Goal: Navigation & Orientation: Find specific page/section

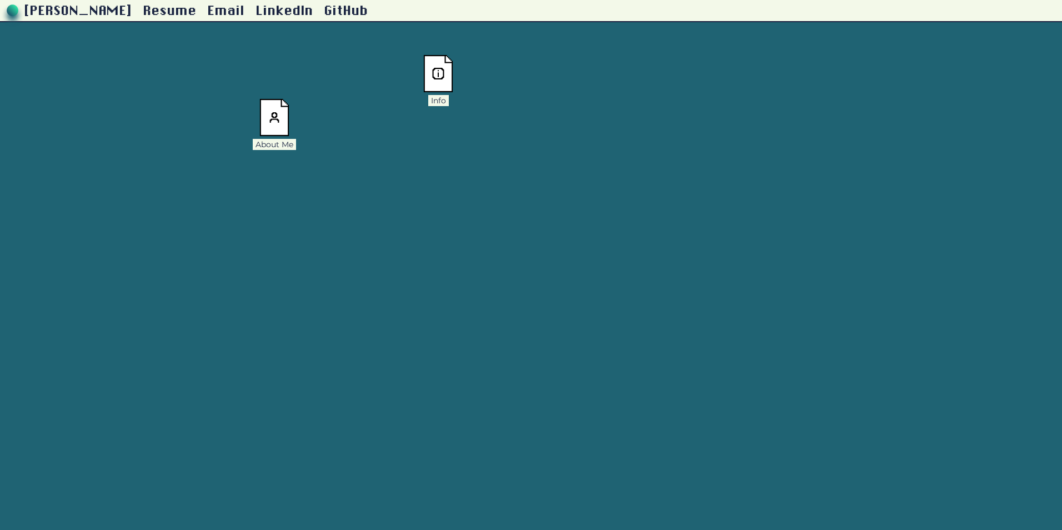
click at [452, 74] on img at bounding box center [438, 73] width 30 height 37
drag, startPoint x: 282, startPoint y: 125, endPoint x: 373, endPoint y: 208, distance: 123.5
click at [373, 208] on img at bounding box center [366, 200] width 30 height 37
drag, startPoint x: 371, startPoint y: 209, endPoint x: 445, endPoint y: 159, distance: 88.9
click at [445, 159] on img at bounding box center [440, 151] width 30 height 37
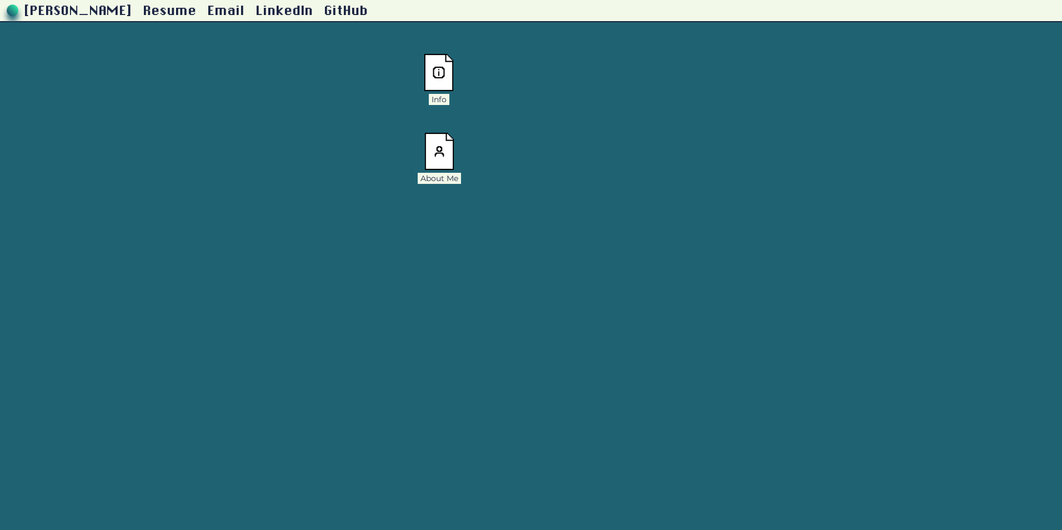
drag, startPoint x: 447, startPoint y: 74, endPoint x: 845, endPoint y: 98, distance: 399.1
click at [454, 91] on img at bounding box center [439, 72] width 30 height 37
drag, startPoint x: 730, startPoint y: 200, endPoint x: 465, endPoint y: 163, distance: 267.7
click at [465, 163] on img at bounding box center [456, 160] width 30 height 37
drag, startPoint x: 465, startPoint y: 163, endPoint x: 444, endPoint y: 147, distance: 26.6
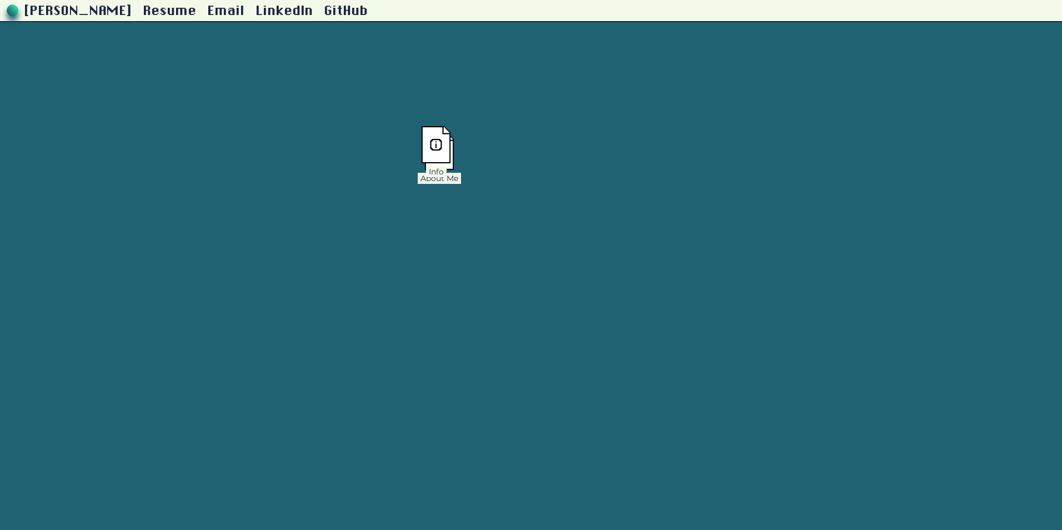
click at [444, 147] on img at bounding box center [436, 144] width 30 height 37
click at [442, 153] on img at bounding box center [428, 165] width 30 height 37
drag, startPoint x: 454, startPoint y: 141, endPoint x: 447, endPoint y: 154, distance: 15.7
click at [447, 22] on div "[PERSON_NAME] Resume Email LinkedIn GitHub About Me Info Project Archive Hi the…" at bounding box center [531, 11] width 1062 height 22
click at [432, 163] on img at bounding box center [428, 165] width 30 height 37
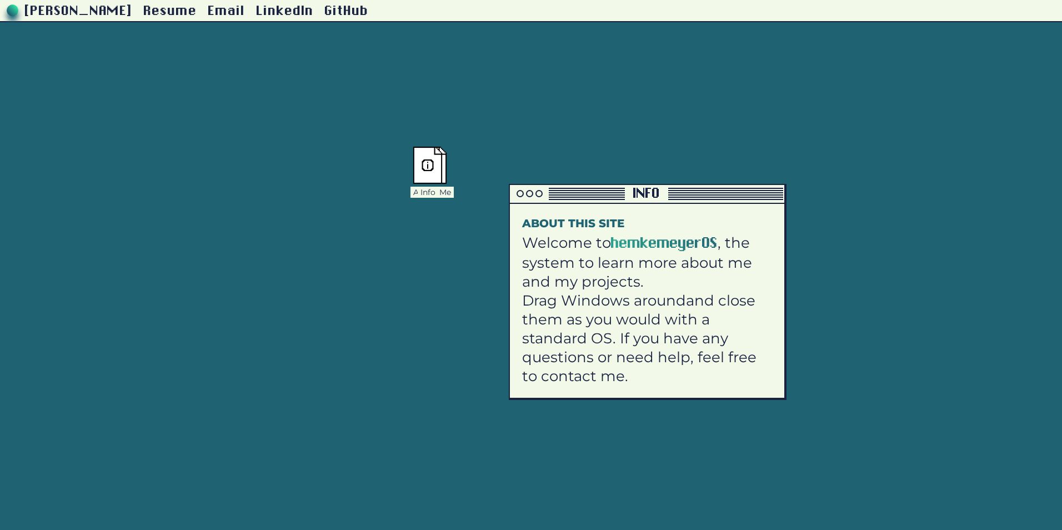
drag, startPoint x: 137, startPoint y: 280, endPoint x: 743, endPoint y: 113, distance: 629.3
click at [625, 188] on div at bounding box center [567, 194] width 115 height 12
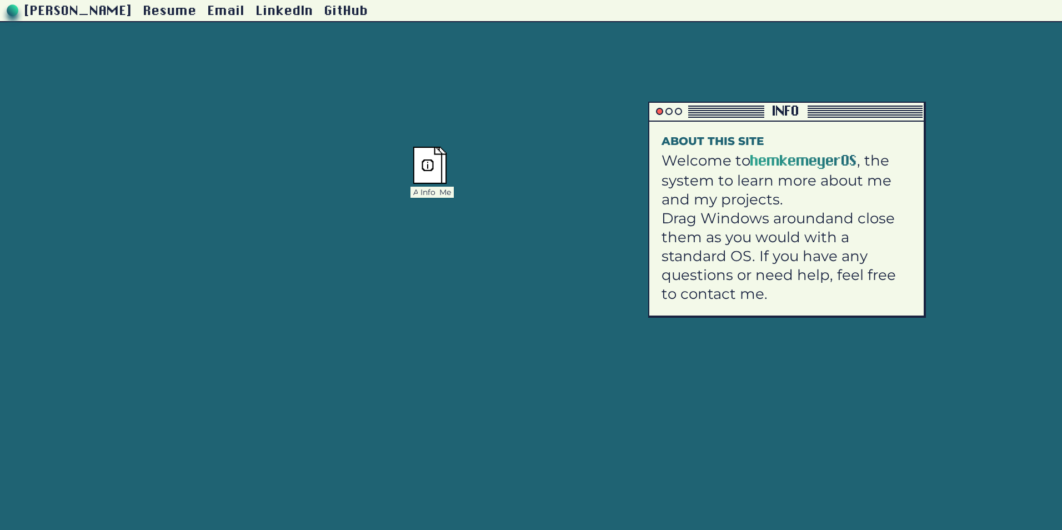
click at [660, 112] on div at bounding box center [659, 111] width 7 height 7
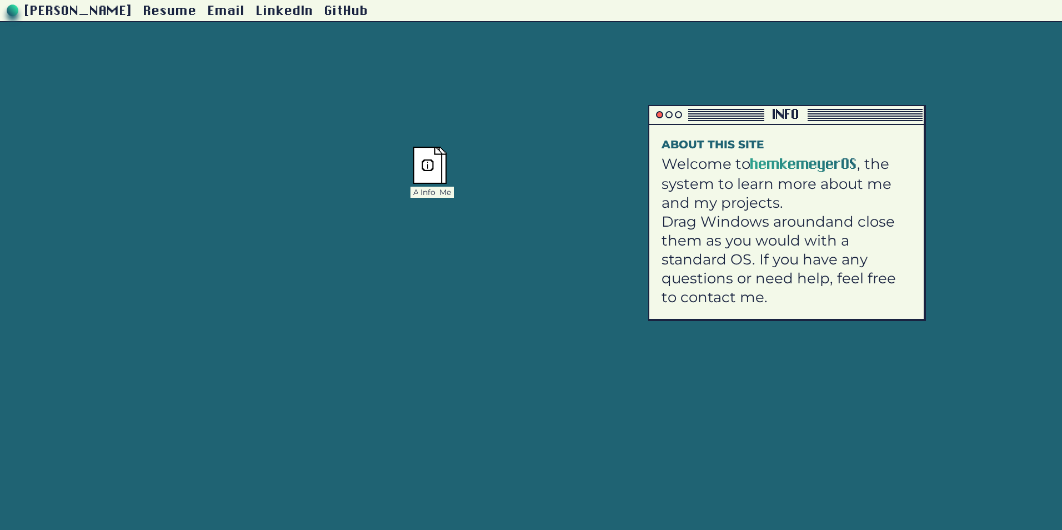
click at [657, 113] on div at bounding box center [659, 114] width 7 height 7
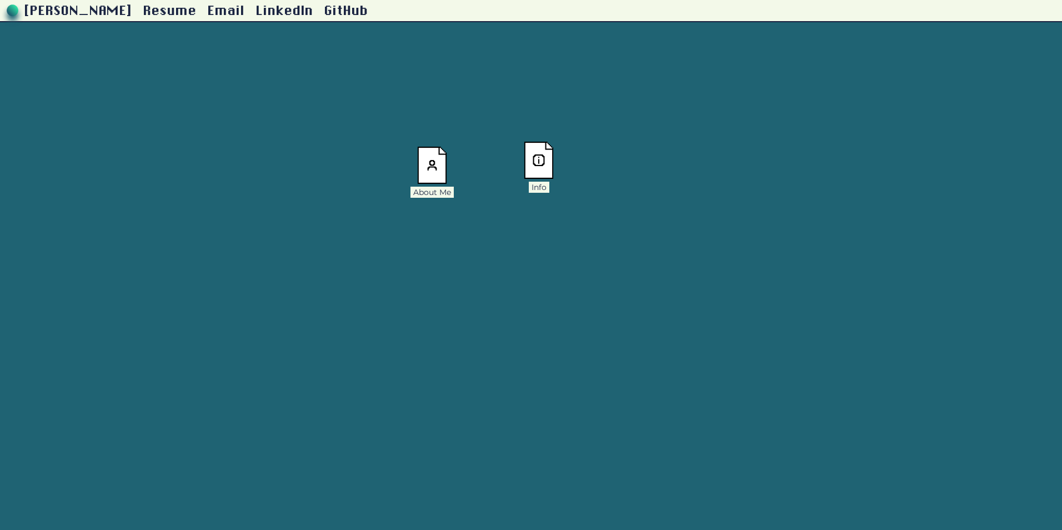
drag, startPoint x: 425, startPoint y: 167, endPoint x: 579, endPoint y: 162, distance: 154.6
click at [554, 162] on img at bounding box center [539, 160] width 30 height 37
drag, startPoint x: 430, startPoint y: 168, endPoint x: 756, endPoint y: 169, distance: 326.2
click at [447, 169] on img at bounding box center [432, 165] width 30 height 37
